Goal: Information Seeking & Learning: Check status

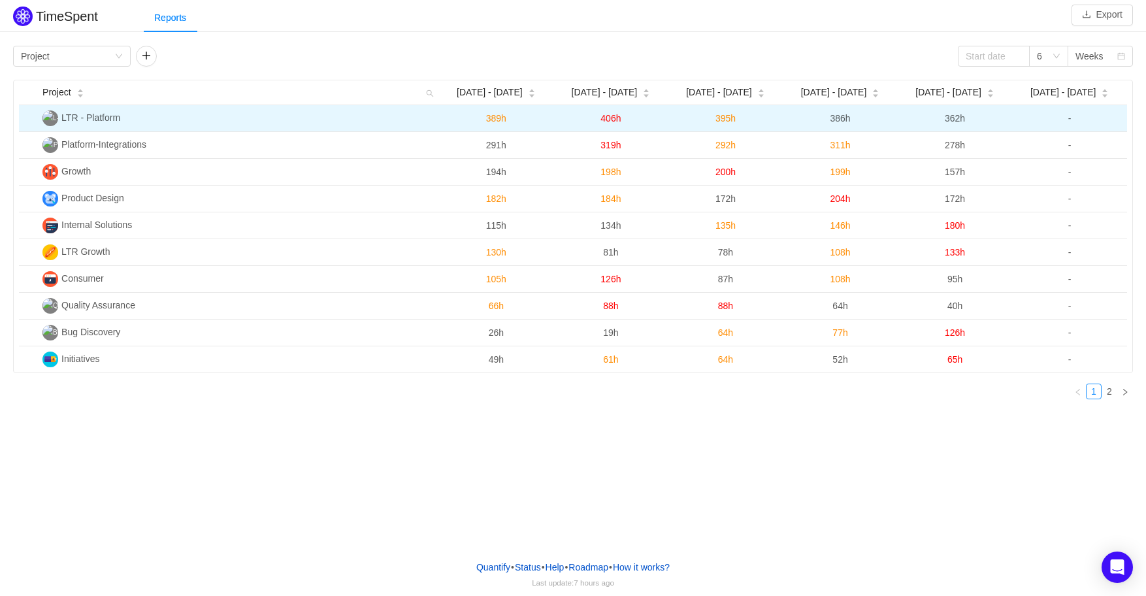
click at [95, 114] on span "LTR - Platform" at bounding box center [90, 117] width 59 height 10
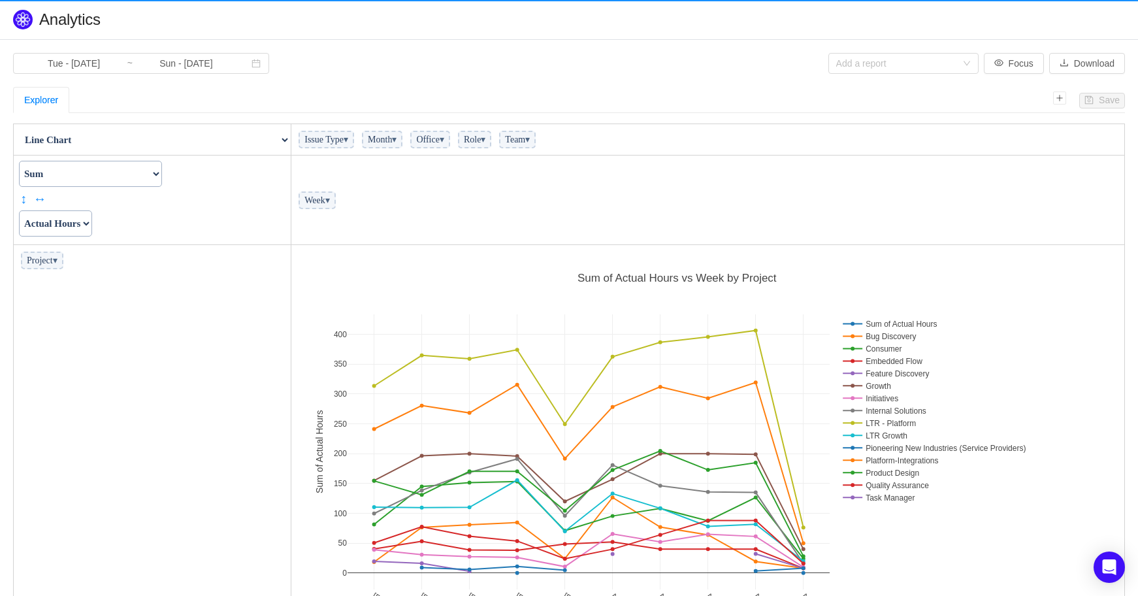
scroll to position [393, 826]
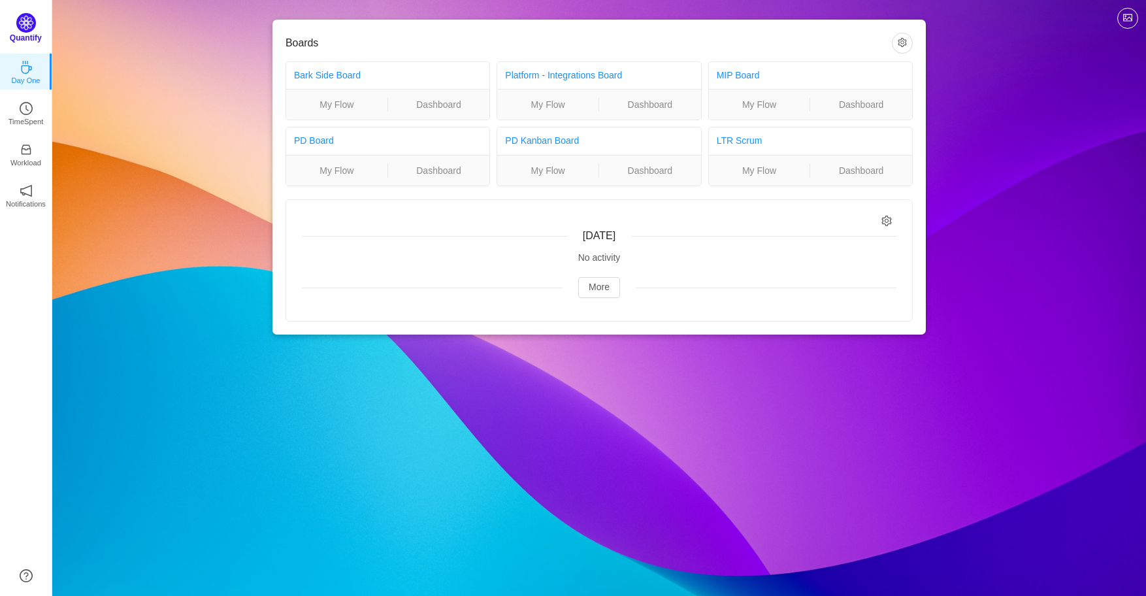
click at [25, 25] on img at bounding box center [26, 23] width 20 height 20
click at [25, 27] on img at bounding box center [26, 23] width 20 height 20
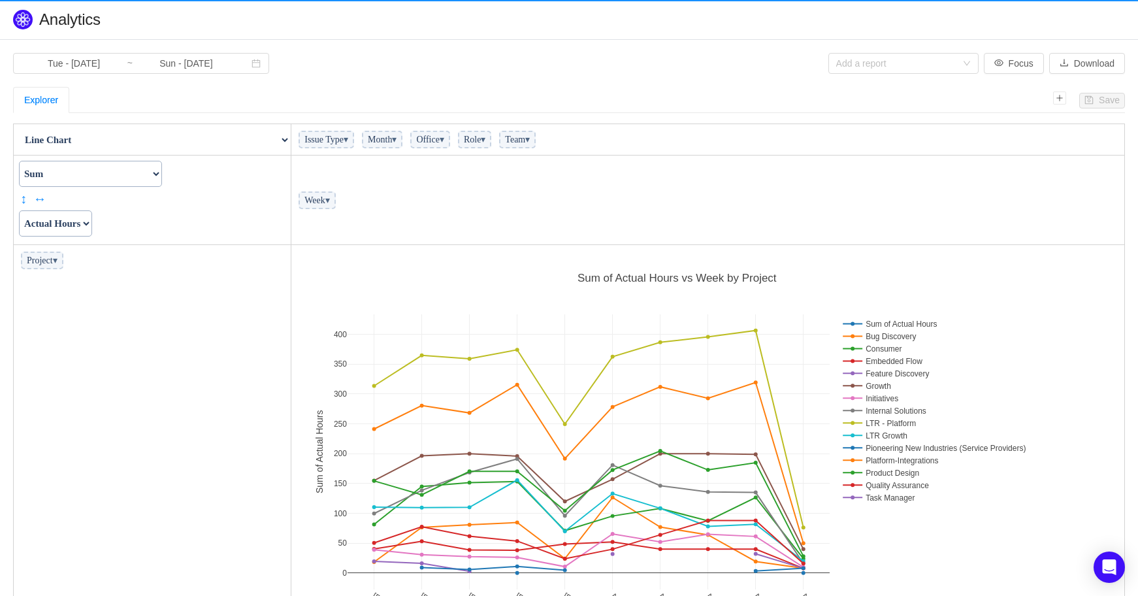
scroll to position [393, 826]
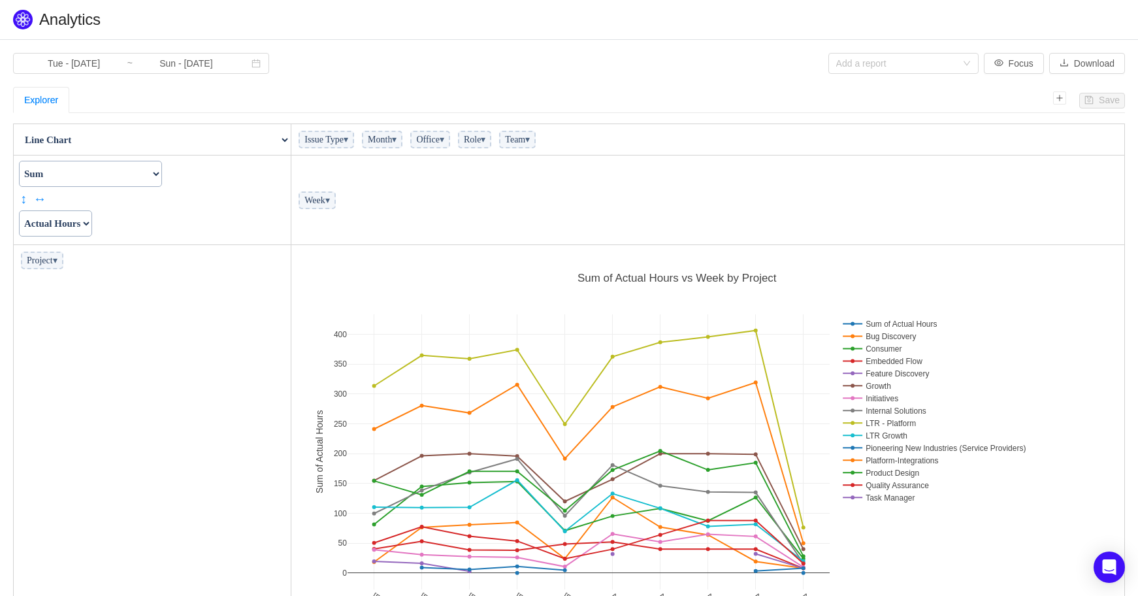
click at [153, 310] on td "Project ▾" at bounding box center [153, 445] width 278 height 401
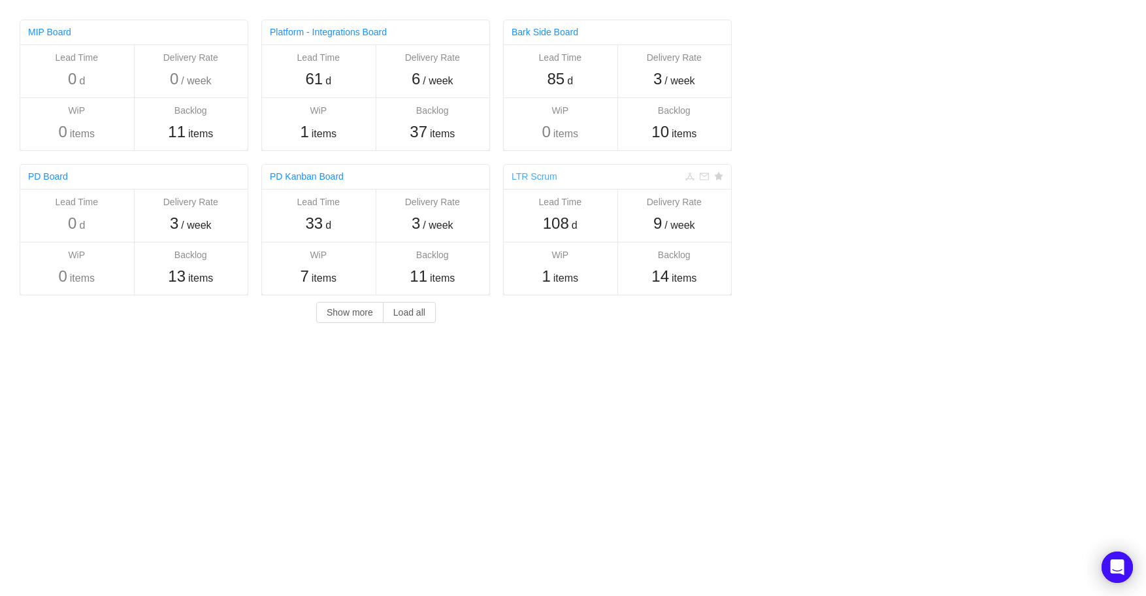
click at [540, 177] on link "LTR Scrum" at bounding box center [535, 176] width 46 height 10
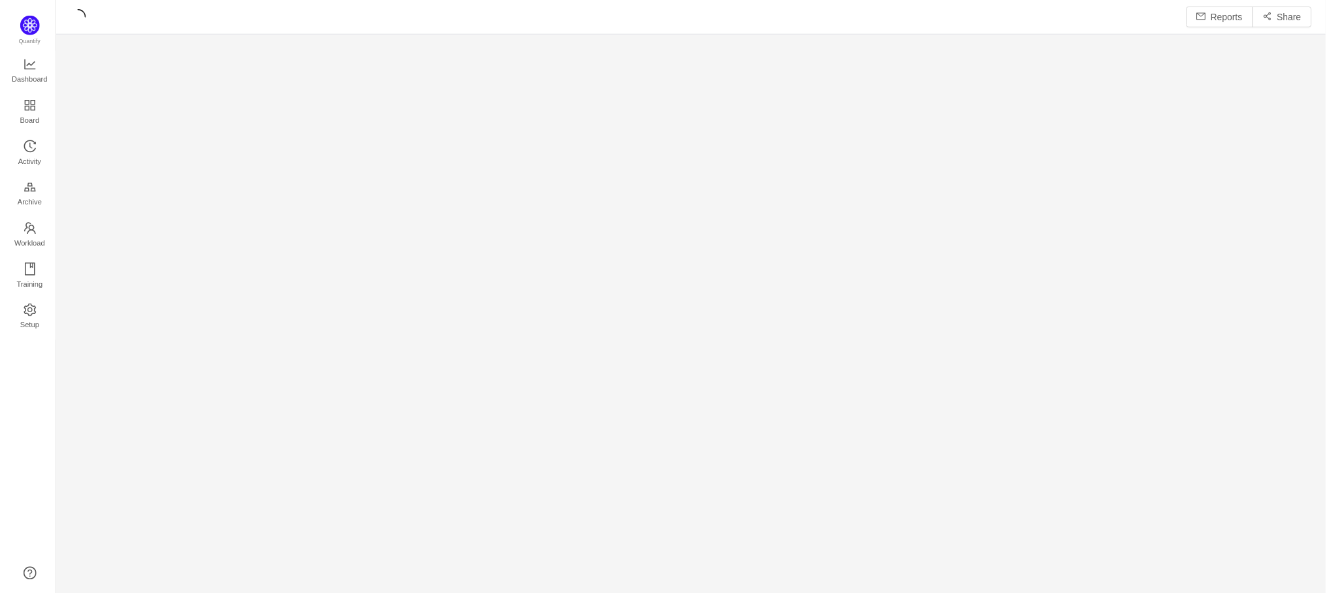
scroll to position [580, 1253]
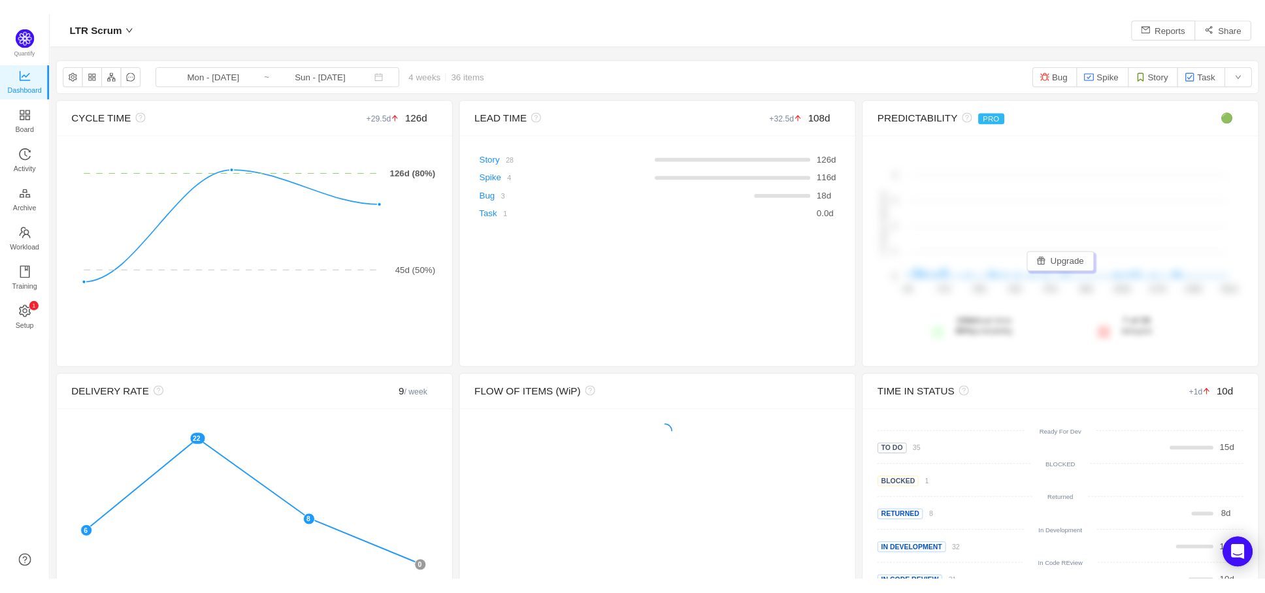
scroll to position [578, 1253]
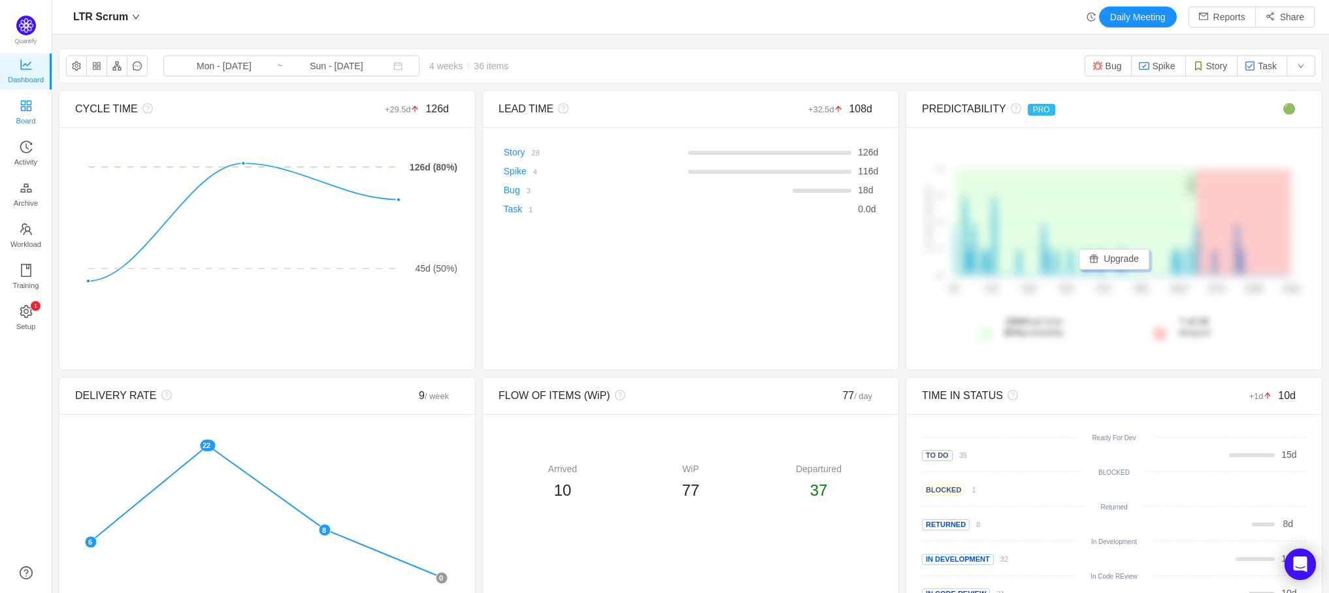
click at [25, 110] on span "Board" at bounding box center [26, 121] width 20 height 26
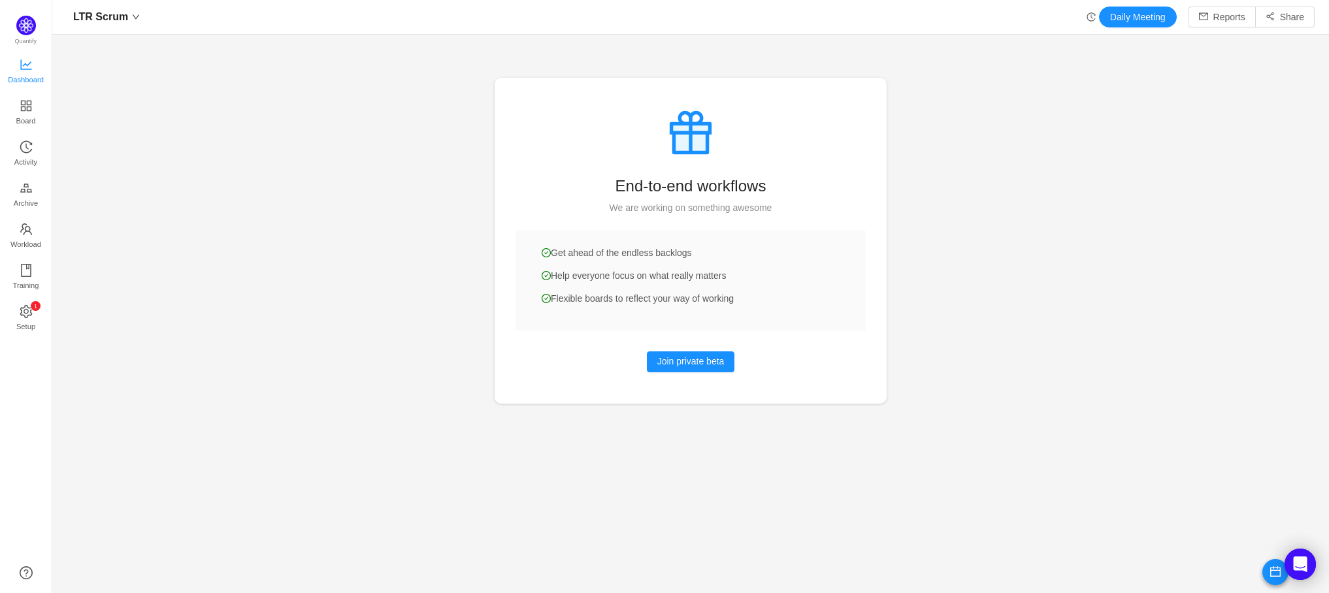
click at [22, 67] on span "Dashboard" at bounding box center [26, 80] width 36 height 26
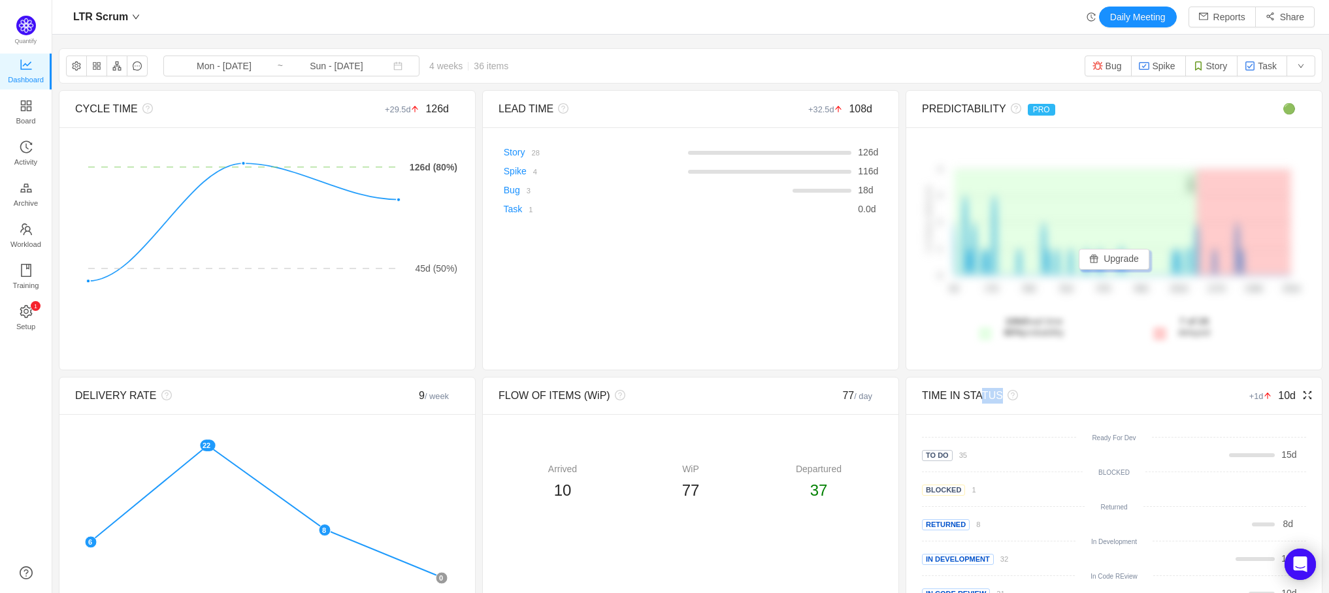
click at [973, 402] on div "TIME IN STATUS +1d 10d" at bounding box center [1114, 396] width 384 height 37
click at [973, 396] on div "TIME IN STATUS" at bounding box center [1066, 396] width 288 height 16
click at [1302, 394] on icon "icon: fullscreen" at bounding box center [1307, 395] width 10 height 10
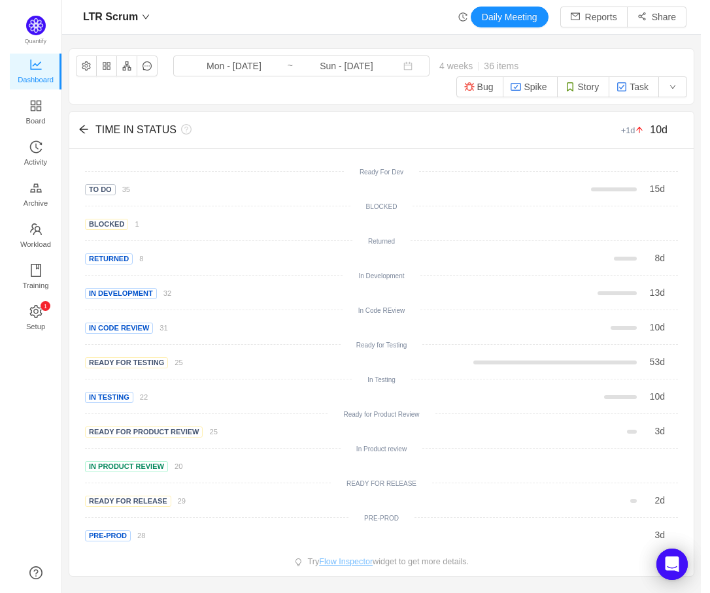
scroll to position [578, 657]
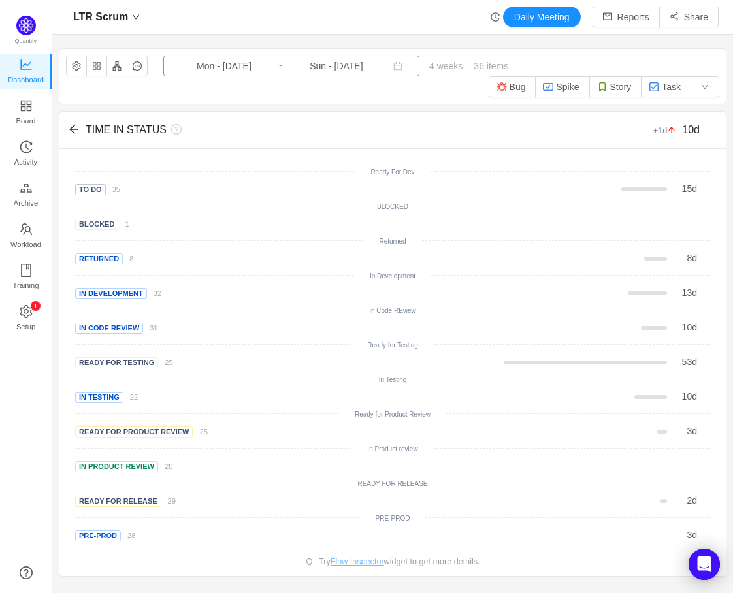
click at [222, 67] on input "Mon - [DATE]" at bounding box center [224, 66] width 106 height 14
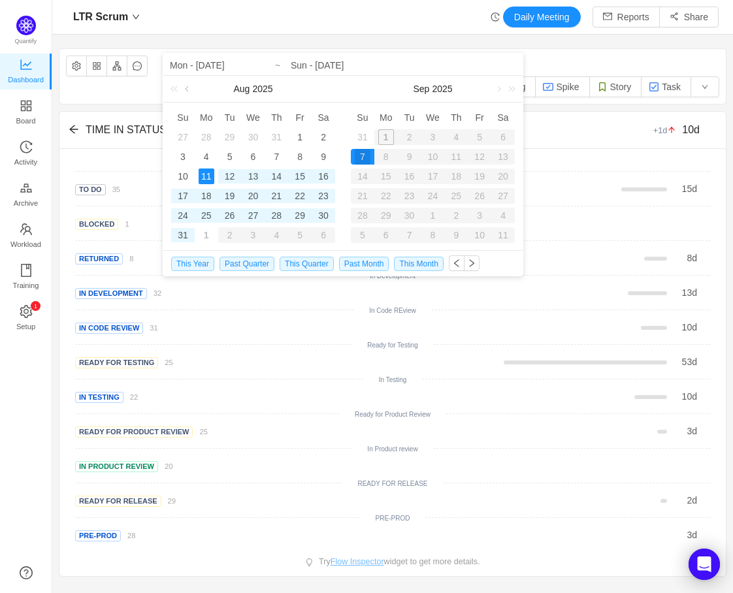
click at [189, 88] on link at bounding box center [188, 89] width 12 height 26
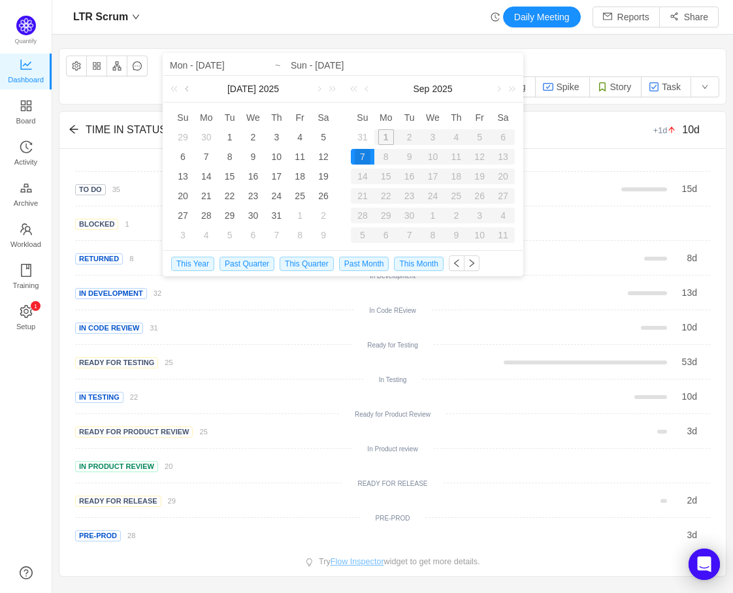
click at [189, 88] on link at bounding box center [188, 89] width 12 height 26
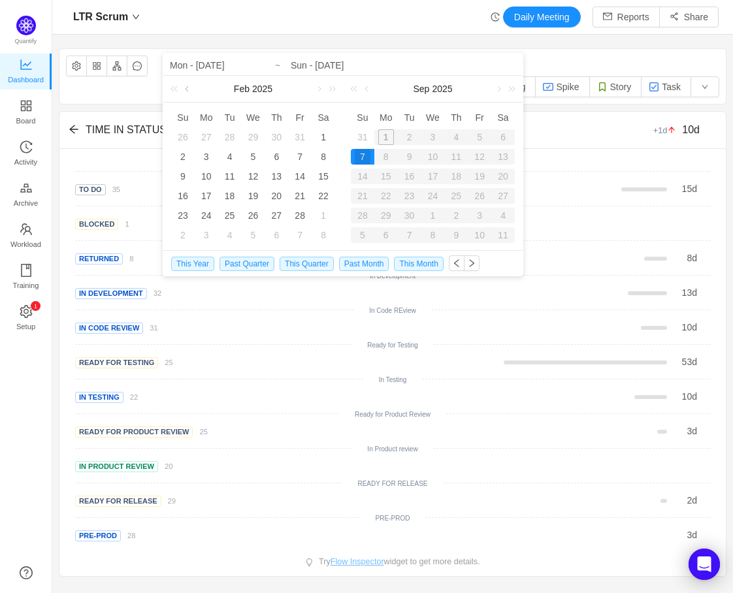
click at [189, 88] on link at bounding box center [188, 89] width 12 height 26
click at [255, 134] on div "1" at bounding box center [253, 137] width 16 height 16
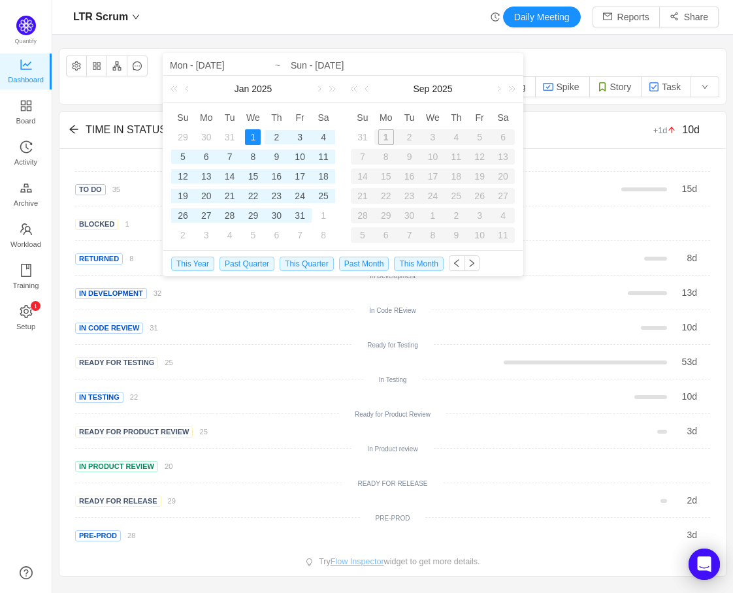
click at [366, 135] on div "31" at bounding box center [363, 137] width 16 height 16
type input "Wed - [DATE]"
type input "Sun - [DATE]"
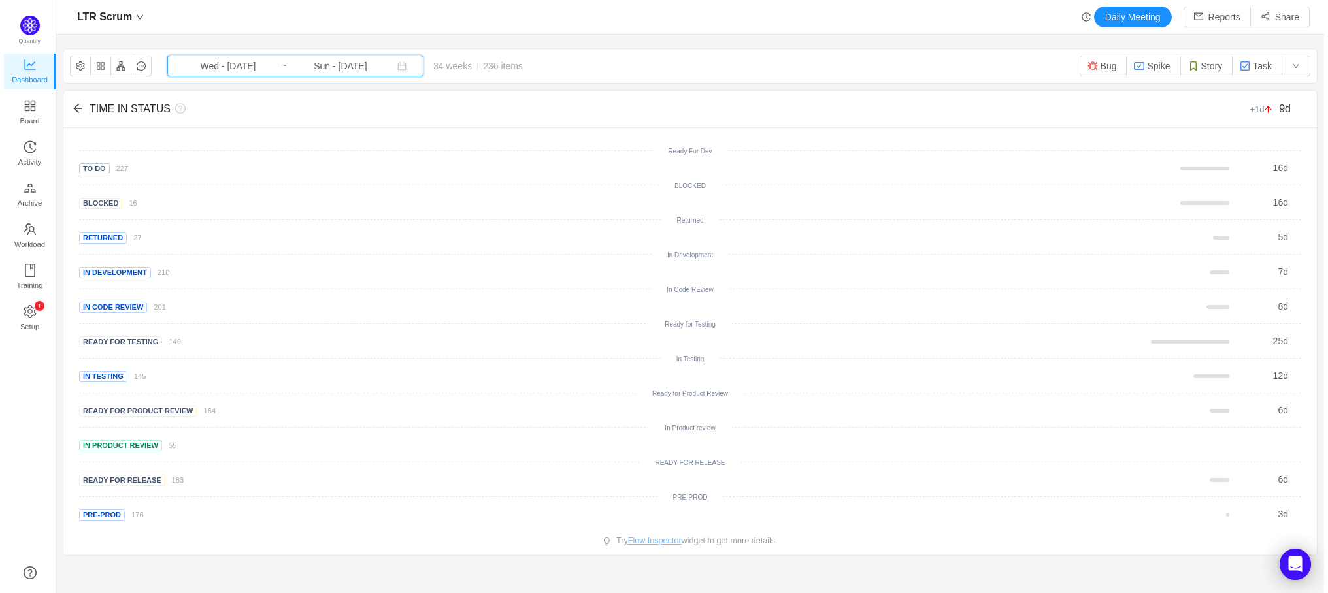
scroll to position [578, 1252]
